Goal: Task Accomplishment & Management: Use online tool/utility

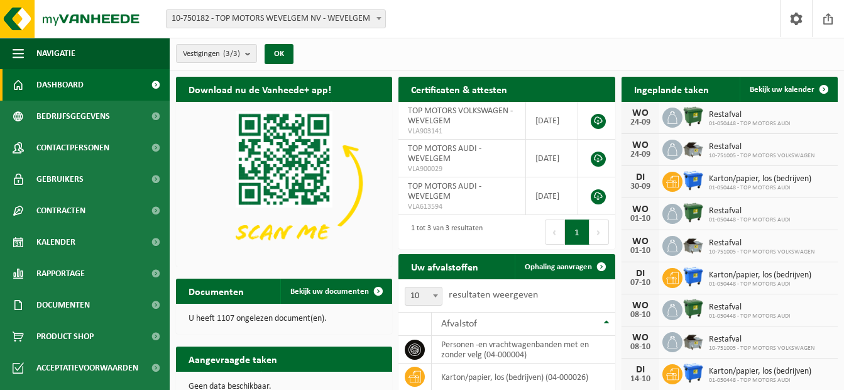
click at [380, 15] on span at bounding box center [379, 18] width 13 height 16
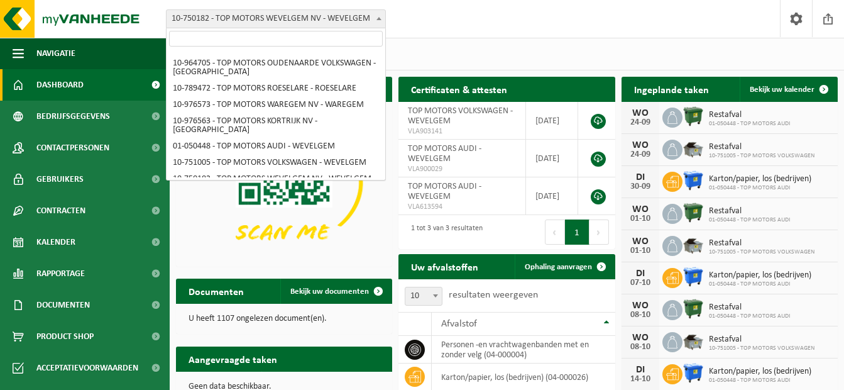
scroll to position [397, 0]
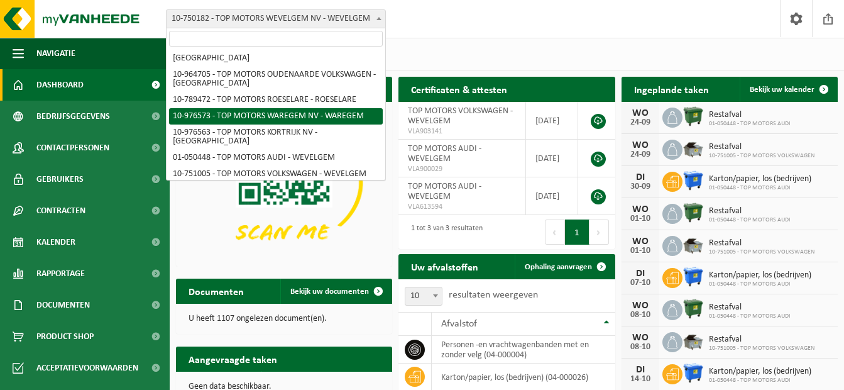
select select "158918"
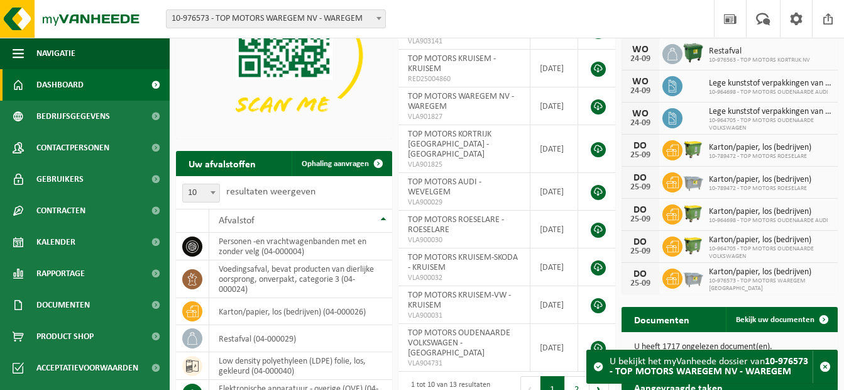
scroll to position [126, 0]
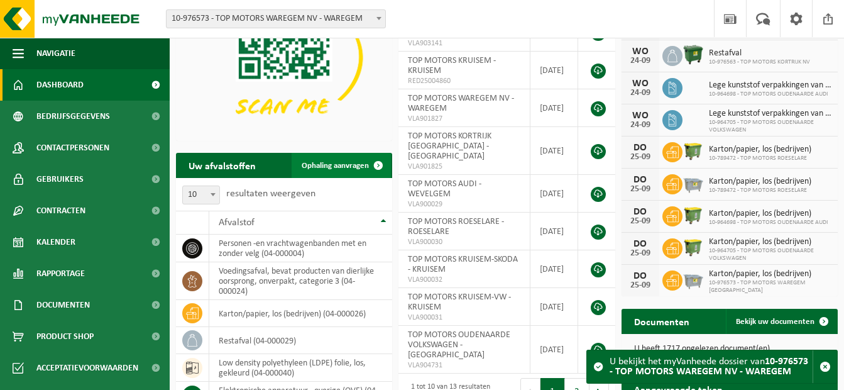
click at [379, 165] on span at bounding box center [378, 165] width 25 height 25
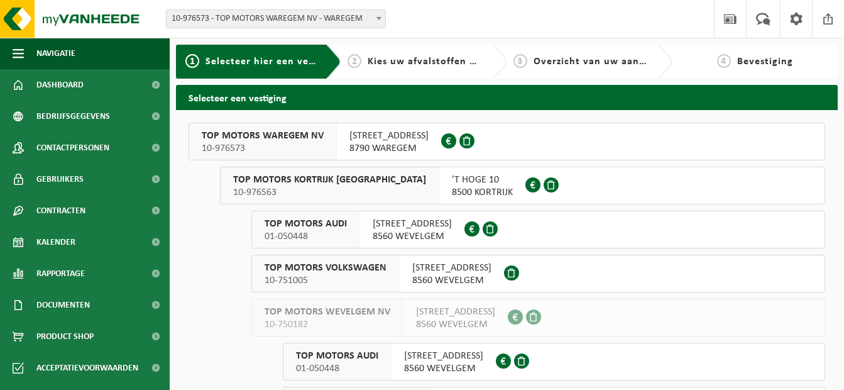
click at [372, 141] on span "VIJFSEWEG 10" at bounding box center [389, 136] width 79 height 13
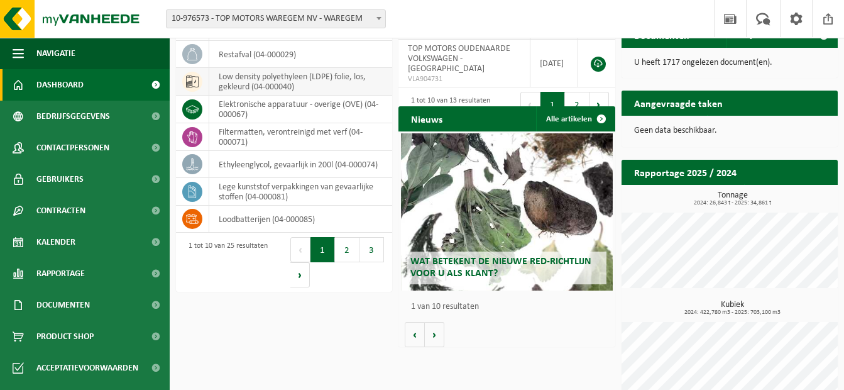
scroll to position [431, 0]
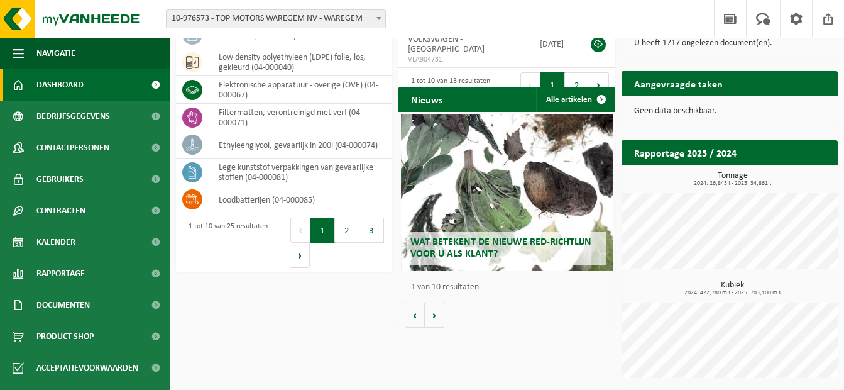
click at [345, 233] on button "2" at bounding box center [347, 230] width 25 height 25
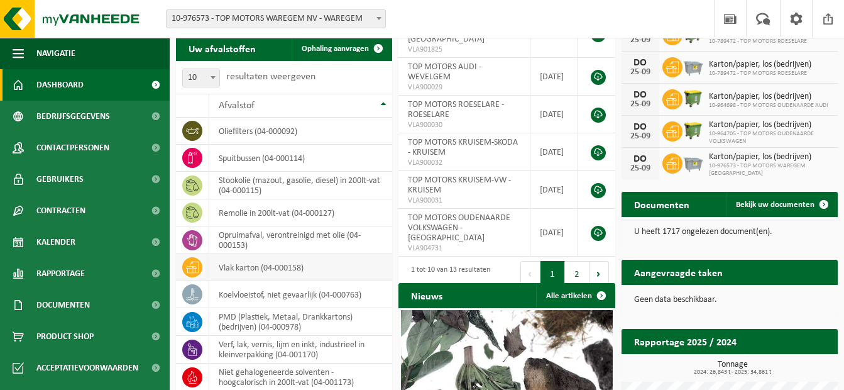
scroll to position [180, 0]
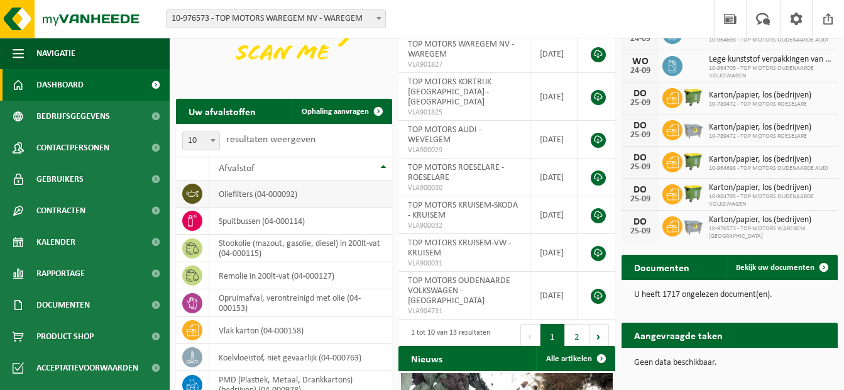
click at [283, 194] on td "oliefilters (04-000092)" at bounding box center [300, 193] width 183 height 27
click at [377, 109] on span at bounding box center [378, 111] width 25 height 25
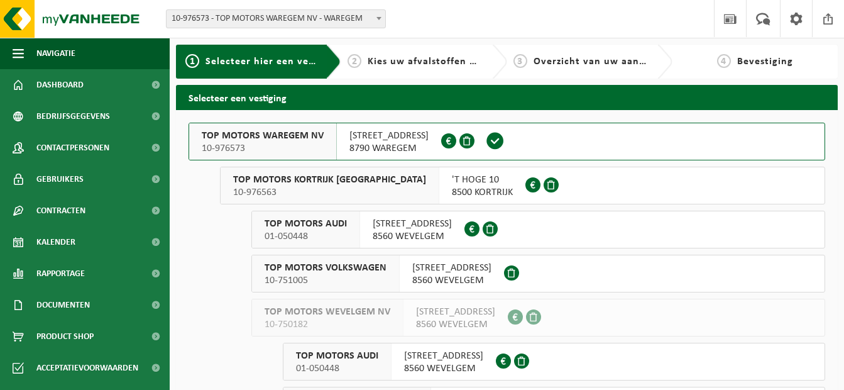
click at [407, 57] on span "Kies uw afvalstoffen en recipiënten" at bounding box center [454, 62] width 173 height 10
click at [277, 137] on span "TOP MOTORS WAREGEM NV" at bounding box center [263, 136] width 122 height 13
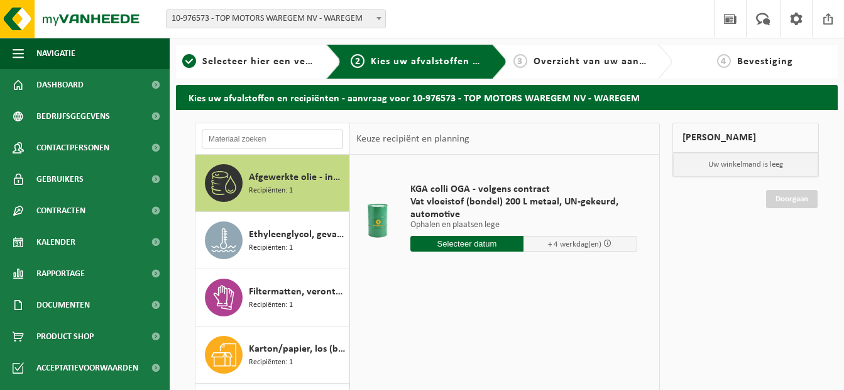
click at [268, 137] on input "text" at bounding box center [272, 139] width 141 height 19
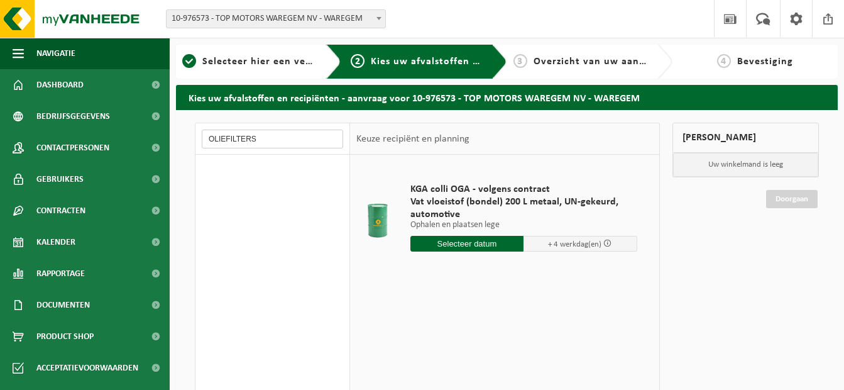
type input "OLIEFILTERS"
drag, startPoint x: 312, startPoint y: 185, endPoint x: 274, endPoint y: 244, distance: 69.9
click at [274, 244] on div "Afgewerkte olie - industrie in 200lt Recipiënten: 1 Ethyleenglycol, gevaarlijk …" at bounding box center [273, 344] width 155 height 378
click at [235, 62] on span "Selecteer hier een vestiging" at bounding box center [270, 62] width 136 height 10
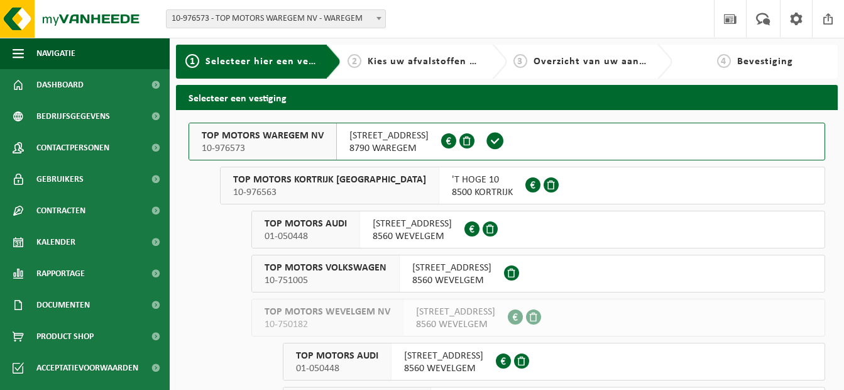
click at [585, 67] on span "Overzicht van uw aanvraag" at bounding box center [600, 62] width 133 height 10
click at [407, 61] on span "Kies uw afvalstoffen en recipiënten" at bounding box center [454, 62] width 173 height 10
click at [313, 135] on span "TOP MOTORS WAREGEM NV" at bounding box center [263, 136] width 122 height 13
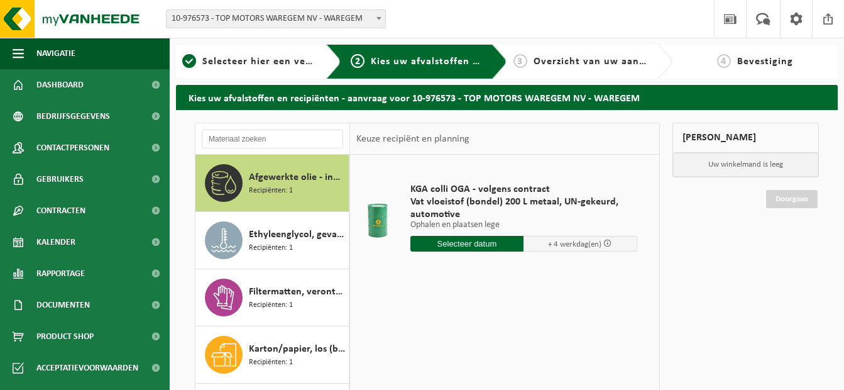
click at [561, 67] on span "Overzicht van uw aanvraag" at bounding box center [600, 62] width 133 height 10
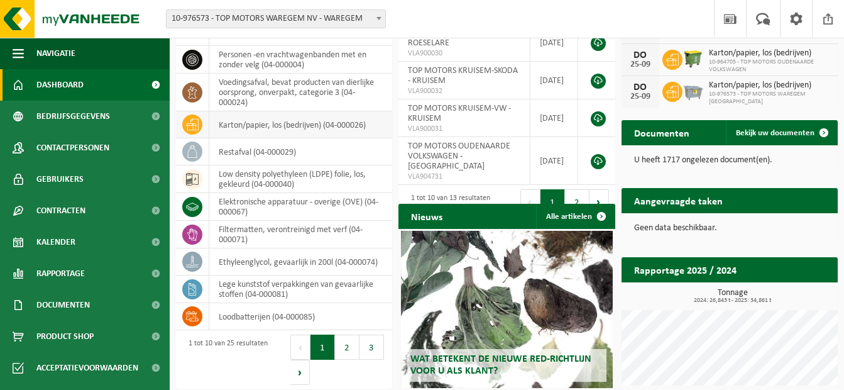
scroll to position [377, 0]
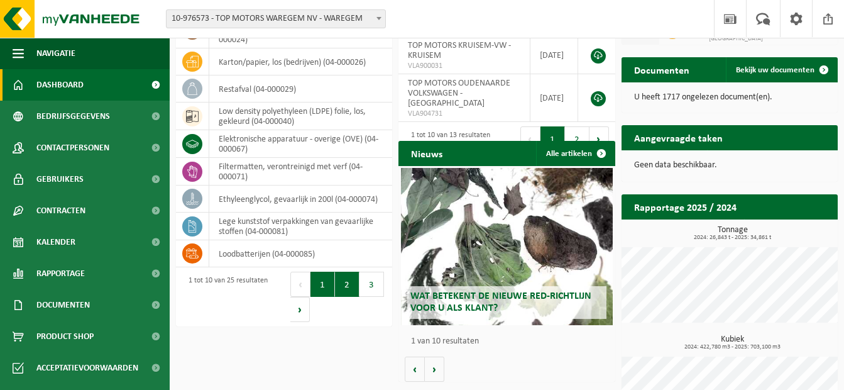
click at [341, 289] on button "2" at bounding box center [347, 284] width 25 height 25
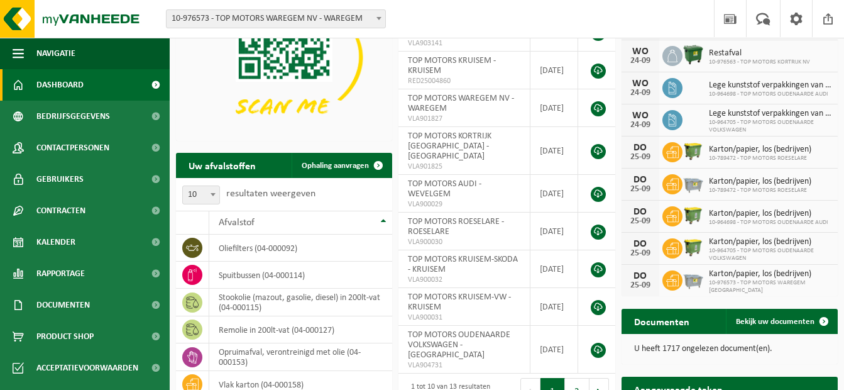
scroll to position [189, 0]
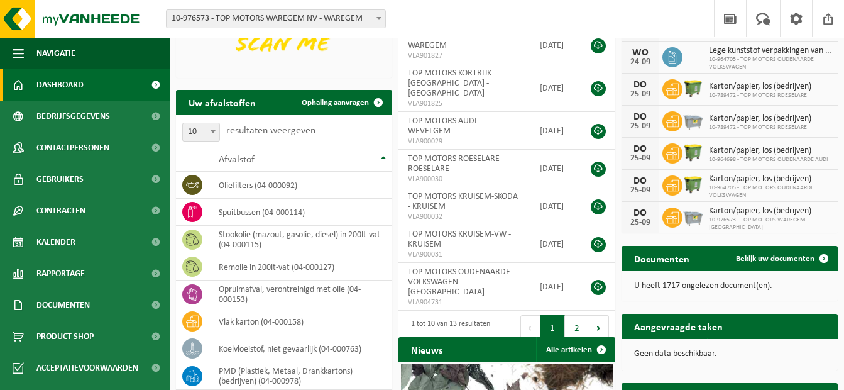
click at [226, 105] on h2 "Uw afvalstoffen" at bounding box center [222, 102] width 92 height 25
click at [191, 180] on icon at bounding box center [192, 185] width 13 height 13
drag, startPoint x: 191, startPoint y: 180, endPoint x: 355, endPoint y: 59, distance: 204.1
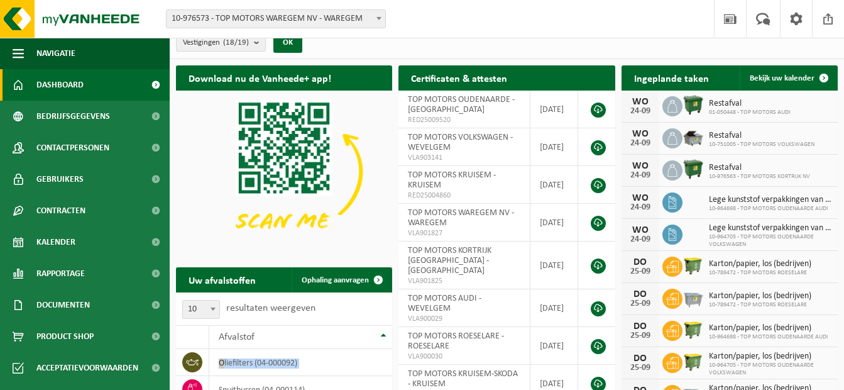
scroll to position [0, 0]
